Goal: Information Seeking & Learning: Learn about a topic

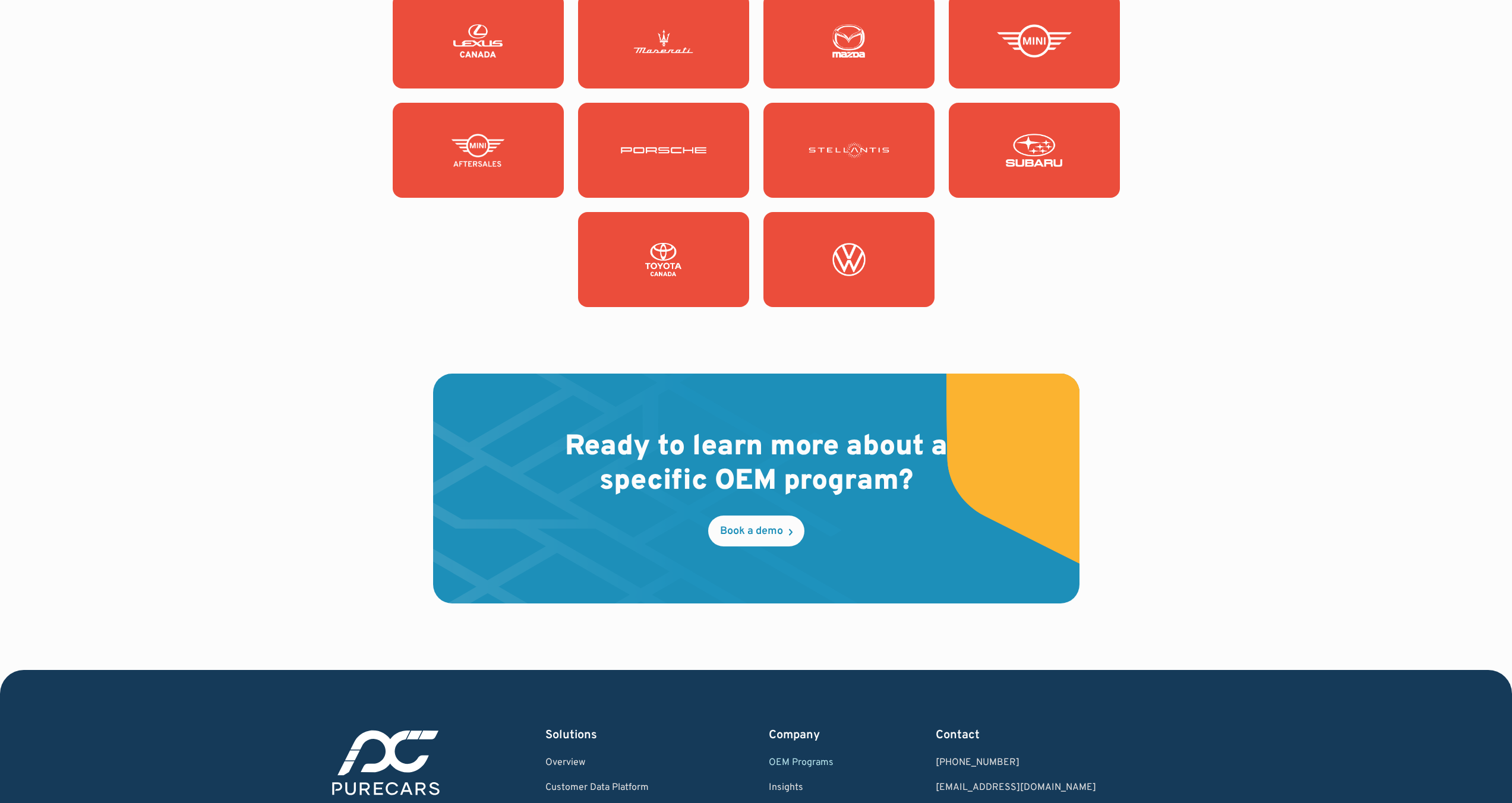
scroll to position [1292, 0]
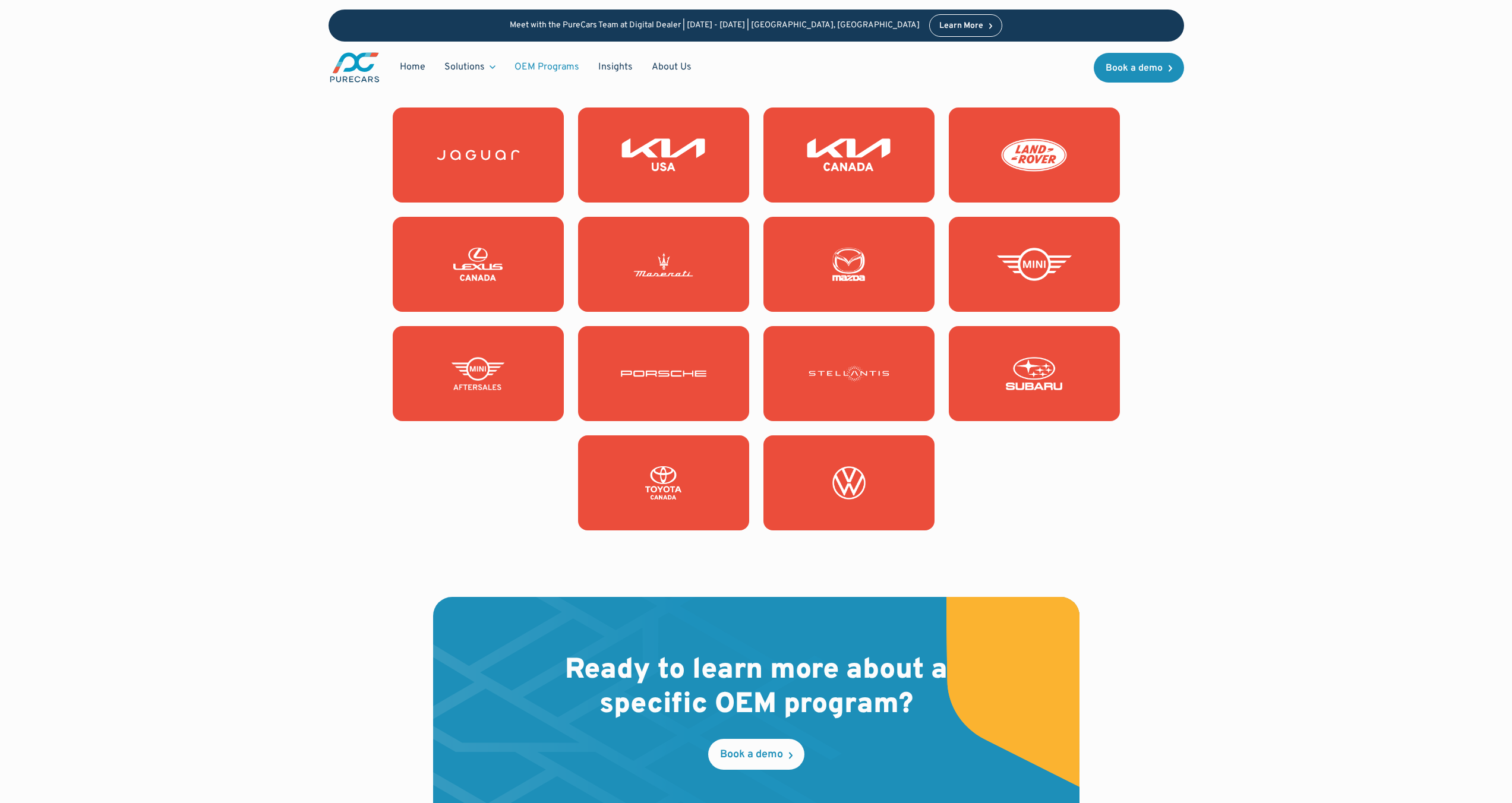
click at [858, 361] on img at bounding box center [849, 373] width 85 height 33
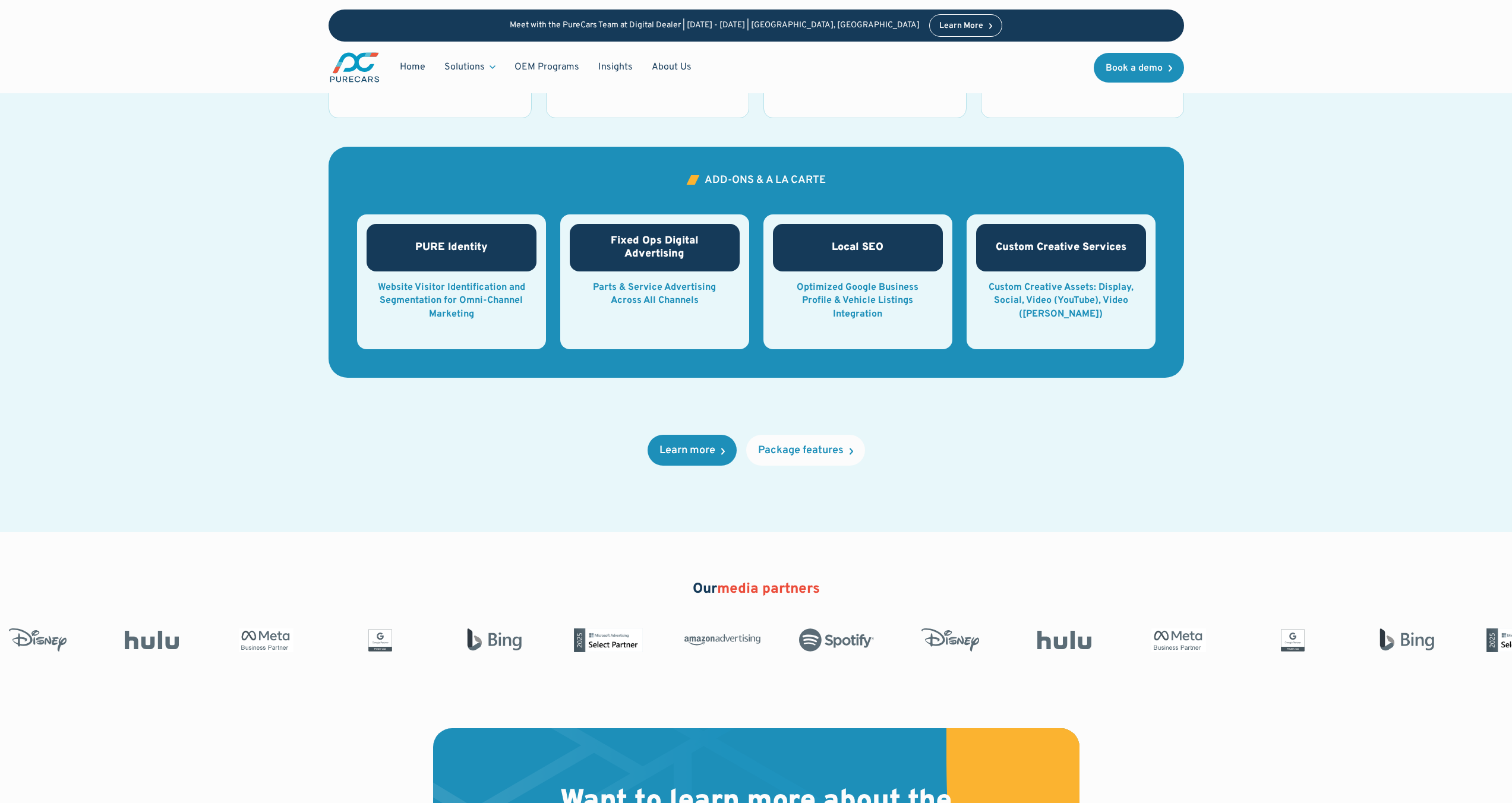
scroll to position [1685, 0]
